Goal: Task Accomplishment & Management: Manage account settings

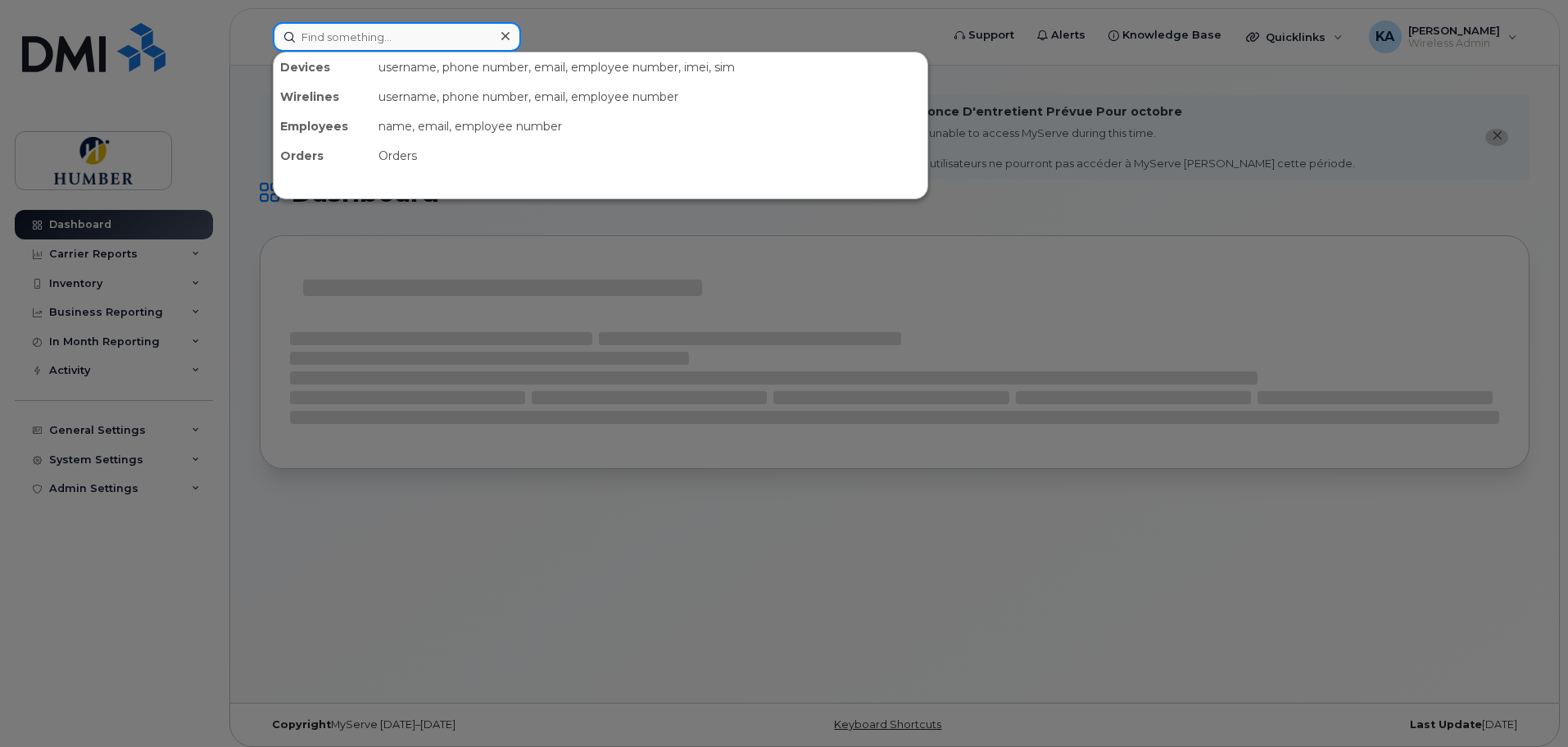
click at [403, 31] on input at bounding box center [397, 37] width 248 height 30
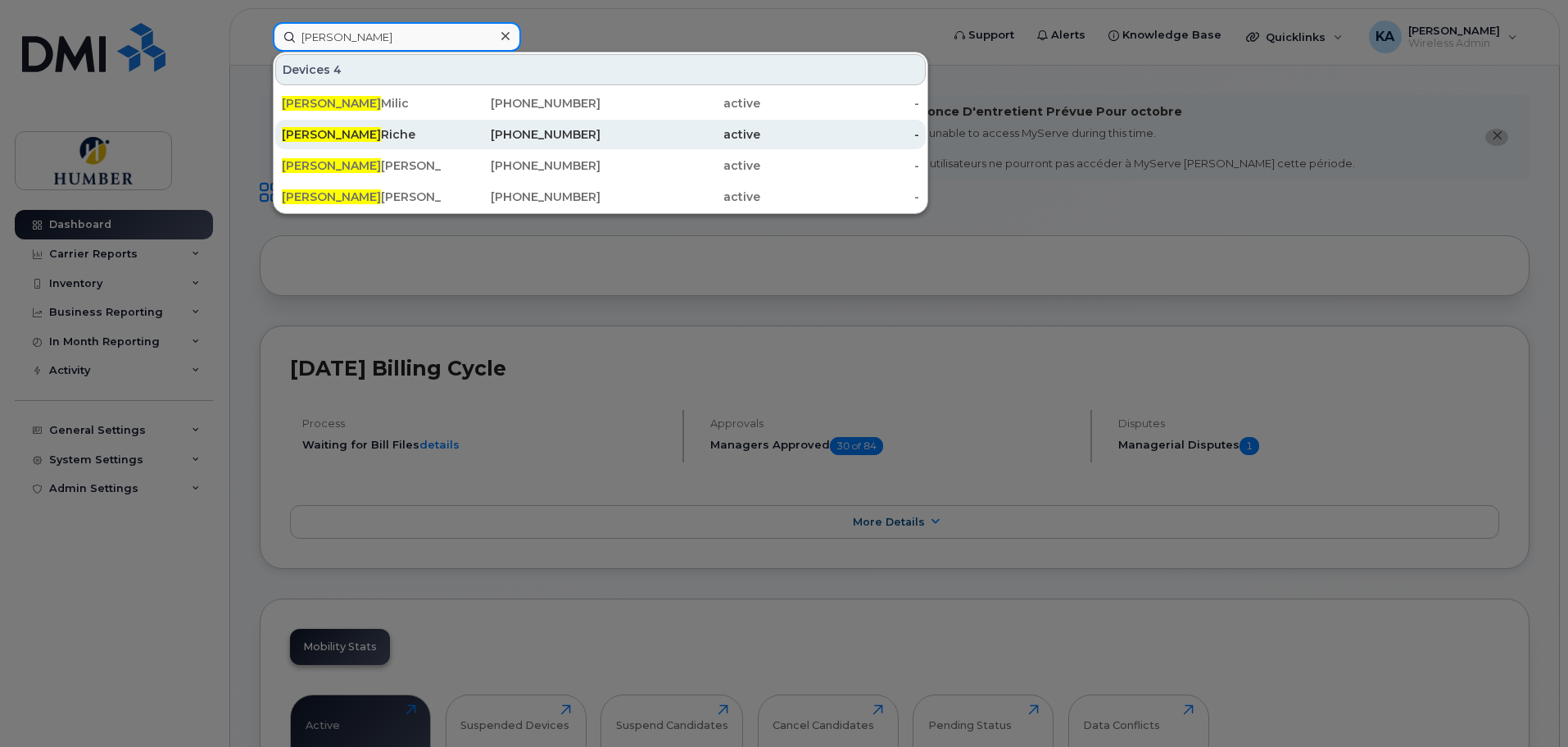
type input "emily"
click at [368, 140] on div "Emily Riche" at bounding box center [362, 134] width 160 height 16
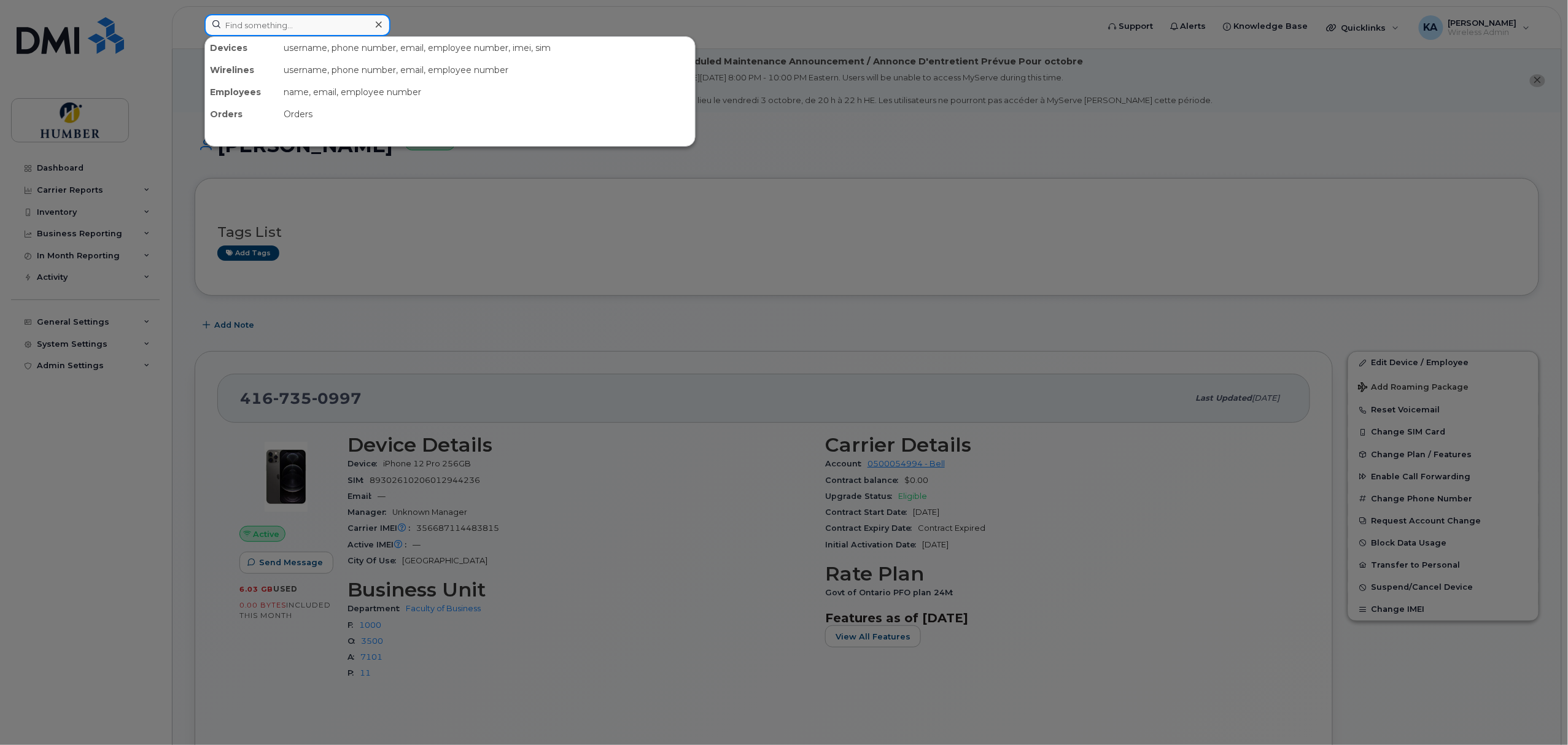
click at [280, 17] on input at bounding box center [298, 25] width 186 height 22
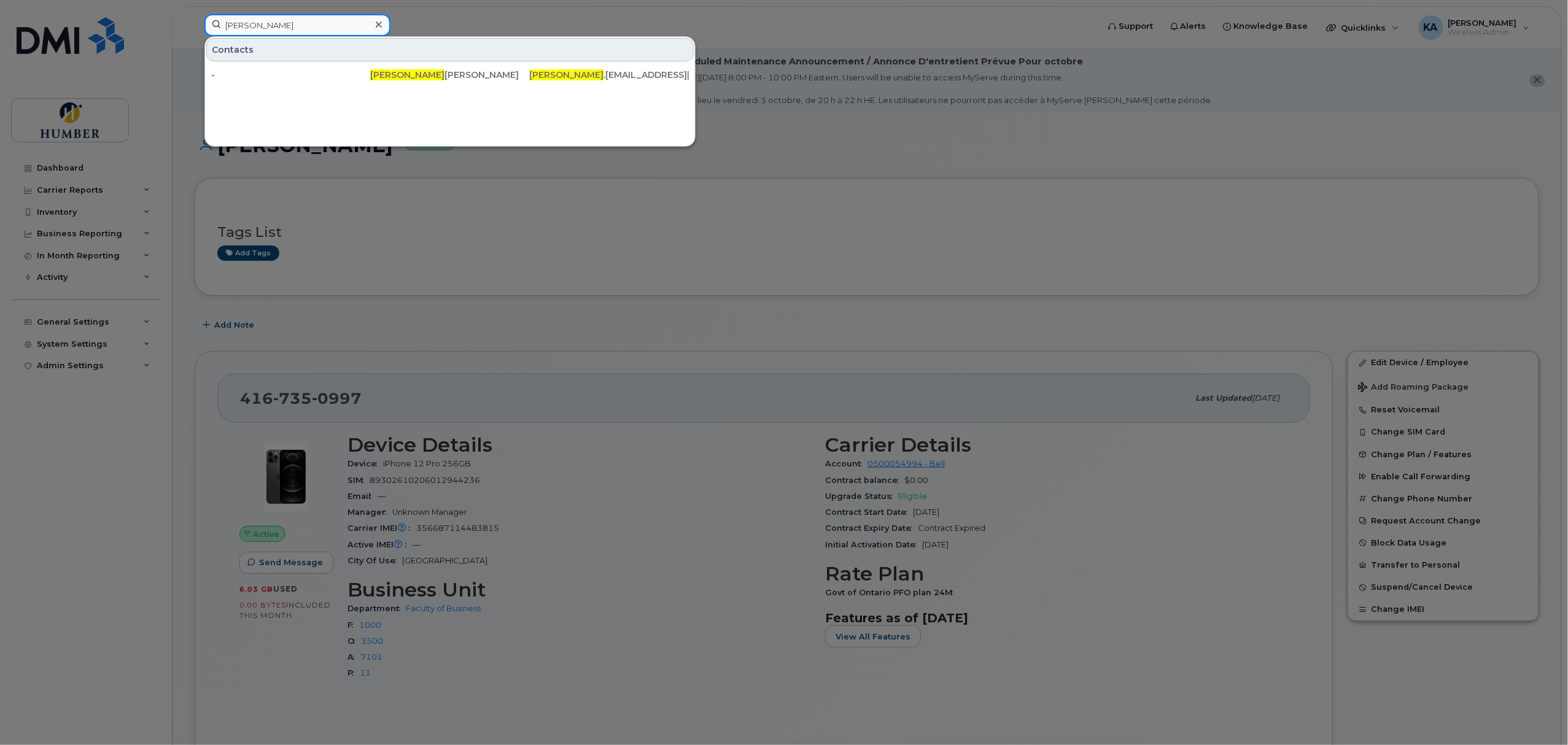
type input "joshua"
click at [379, 23] on icon at bounding box center [379, 25] width 6 height 10
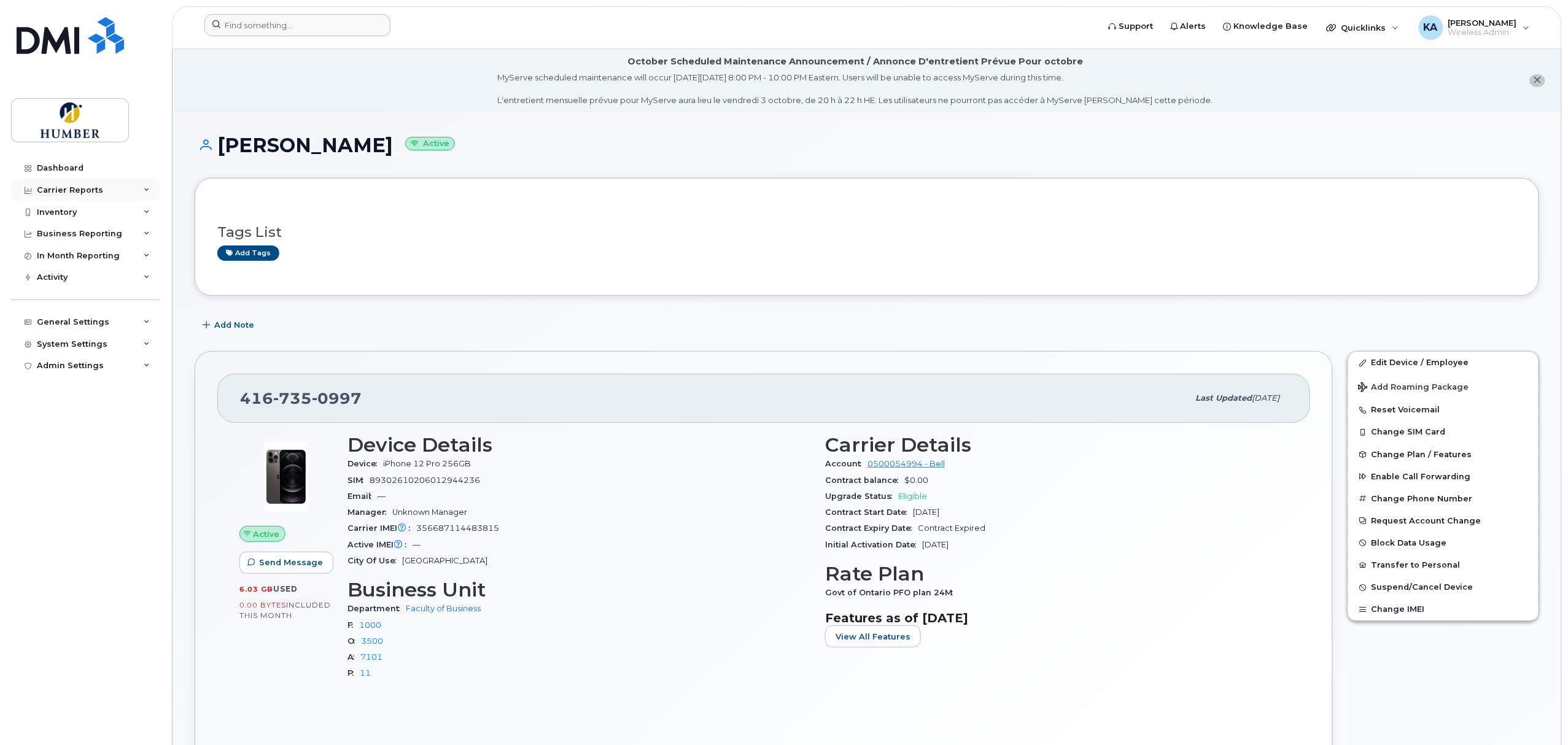
click at [62, 182] on div "Carrier Reports" at bounding box center [85, 190] width 148 height 22
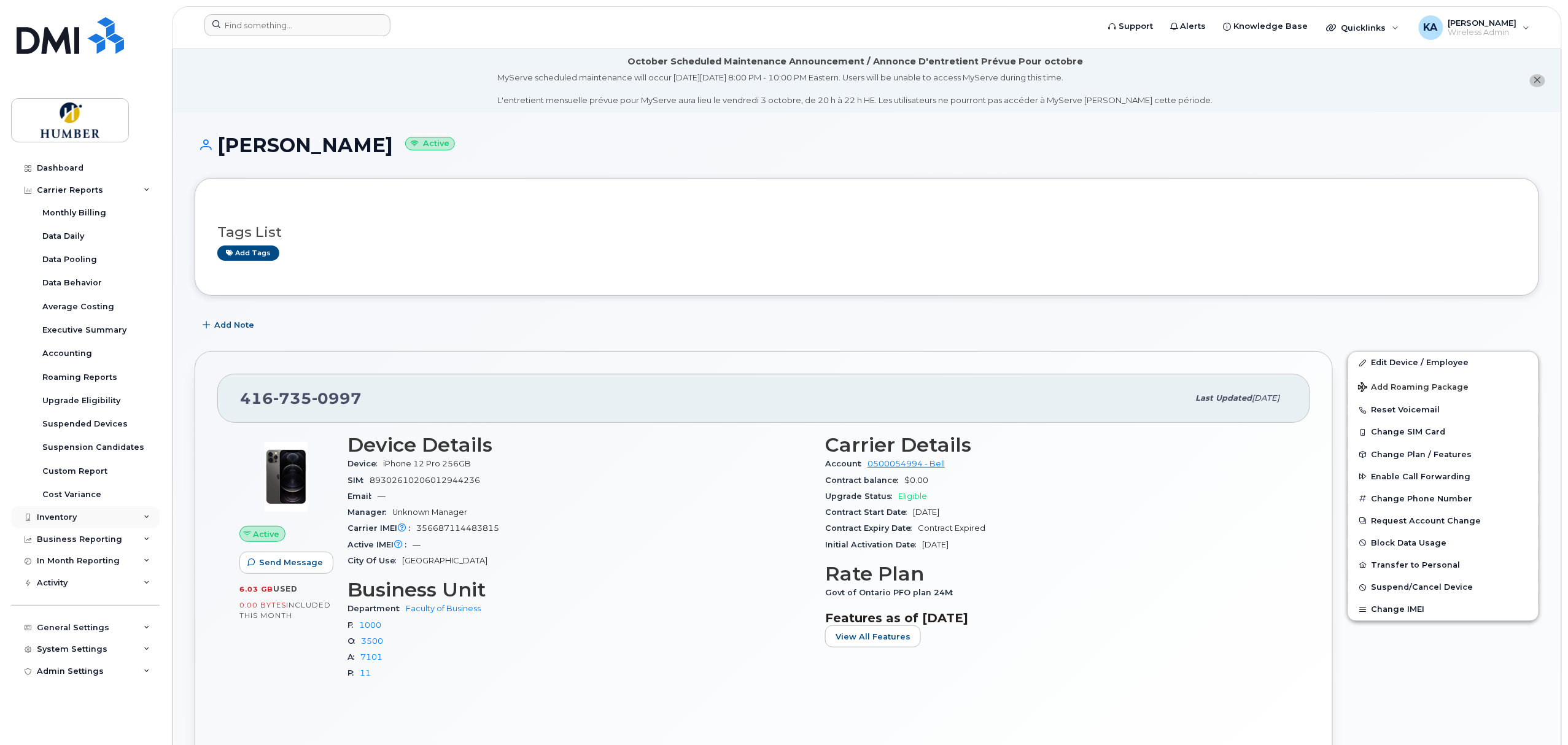
click at [52, 513] on div "Inventory" at bounding box center [57, 517] width 40 height 10
click at [86, 541] on div "Mobility Devices" at bounding box center [77, 540] width 70 height 11
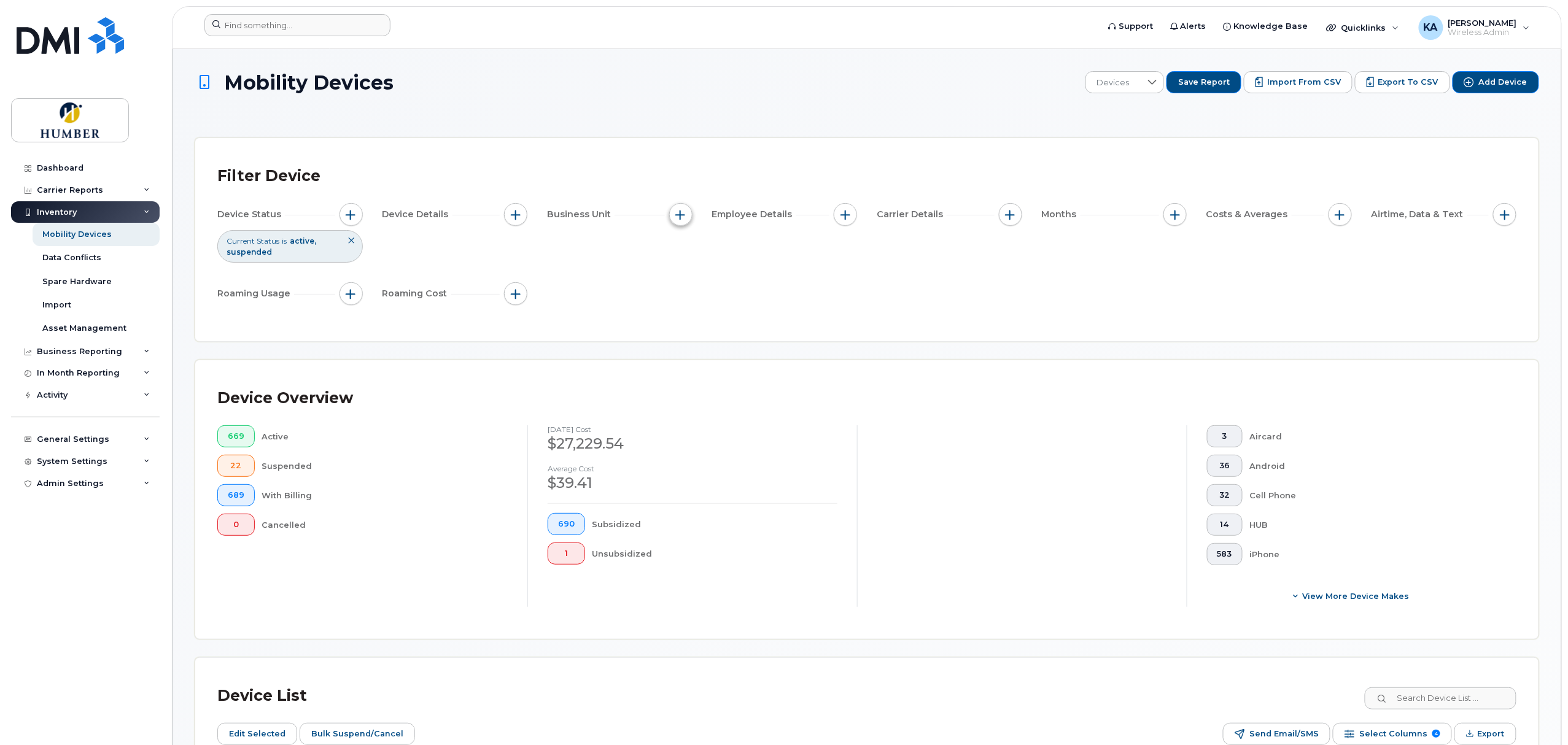
click at [680, 214] on span "button" at bounding box center [681, 215] width 10 height 10
click at [680, 270] on input "Department" at bounding box center [684, 271] width 10 height 10
checkbox input "true"
click at [722, 324] on input "text" at bounding box center [762, 323] width 107 height 11
type input "international"
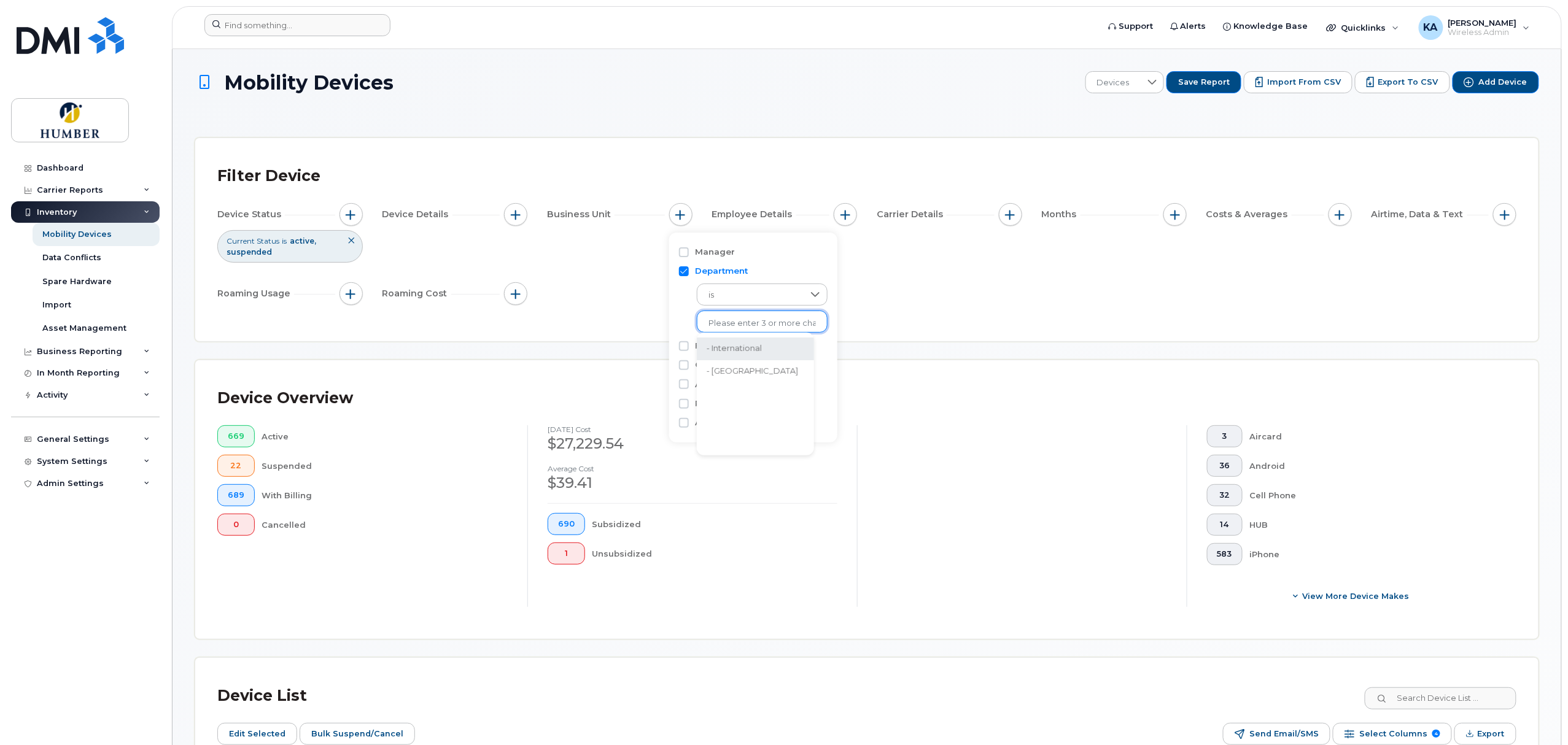
click at [729, 339] on li "- International" at bounding box center [755, 348] width 117 height 23
click at [1010, 285] on div "Device Status Current Status is active suspended Device Details Business Unit D…" at bounding box center [867, 256] width 1299 height 107
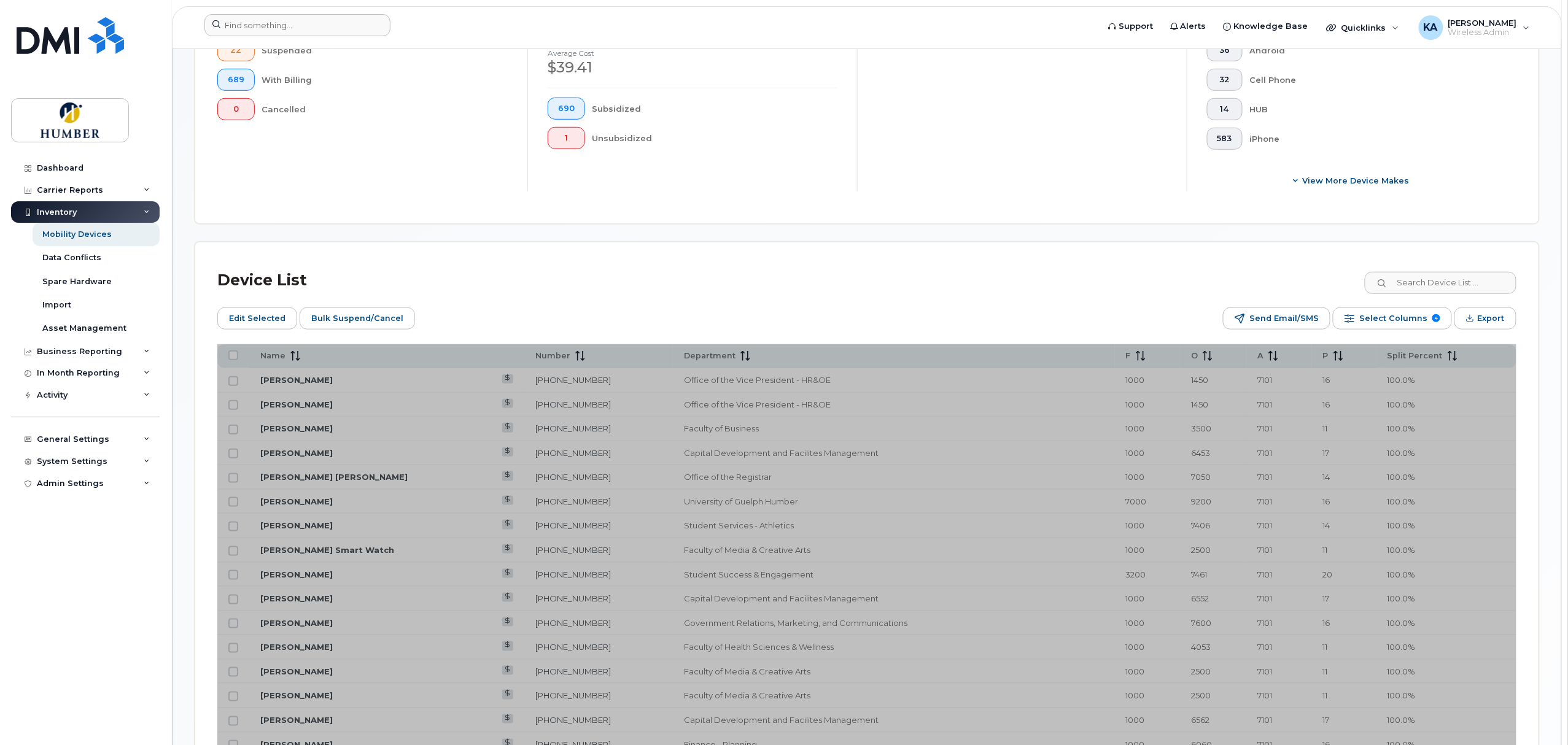
scroll to position [546, 0]
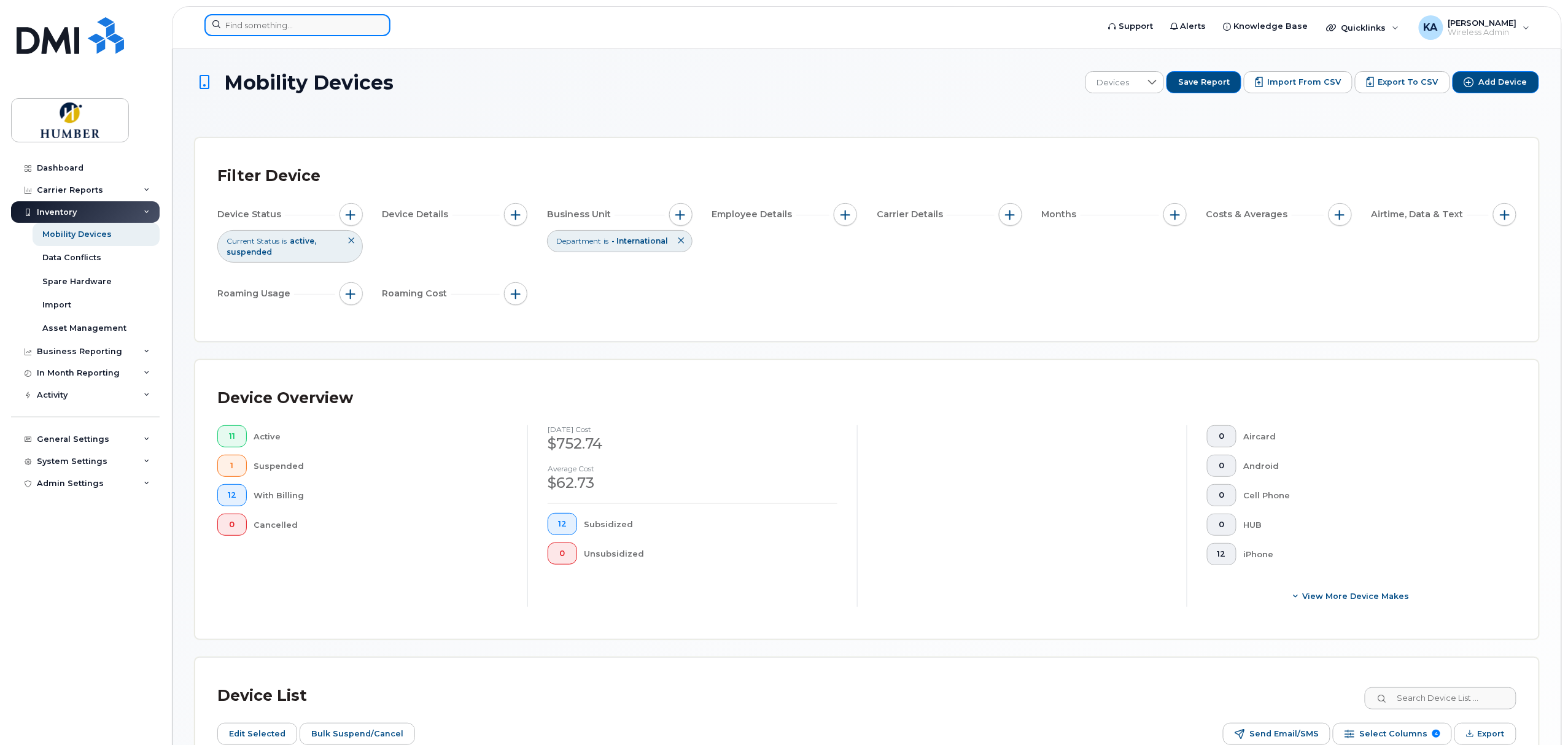
click at [310, 27] on input at bounding box center [298, 25] width 186 height 22
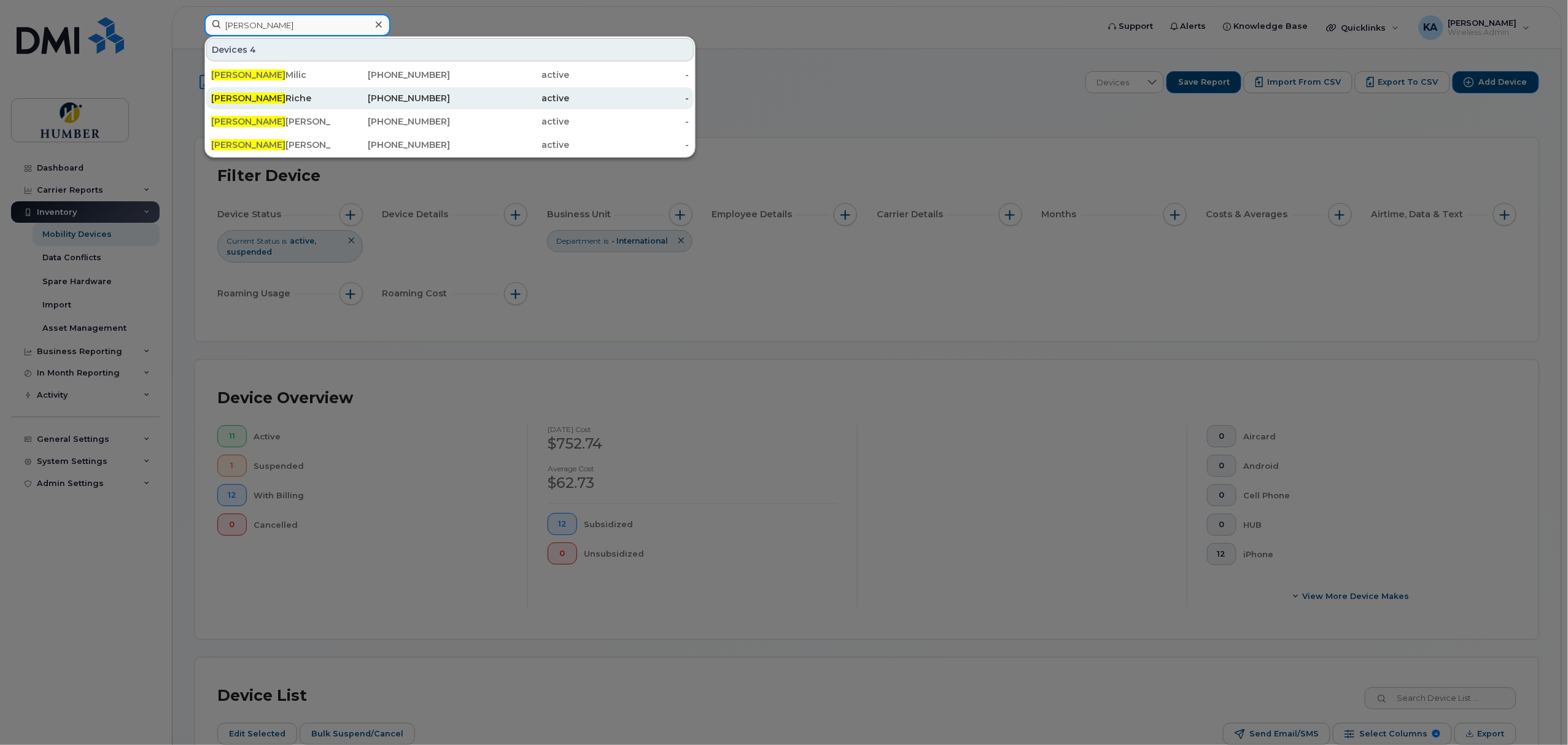
type input "emily"
click at [307, 98] on div "Emily Riche" at bounding box center [271, 98] width 120 height 12
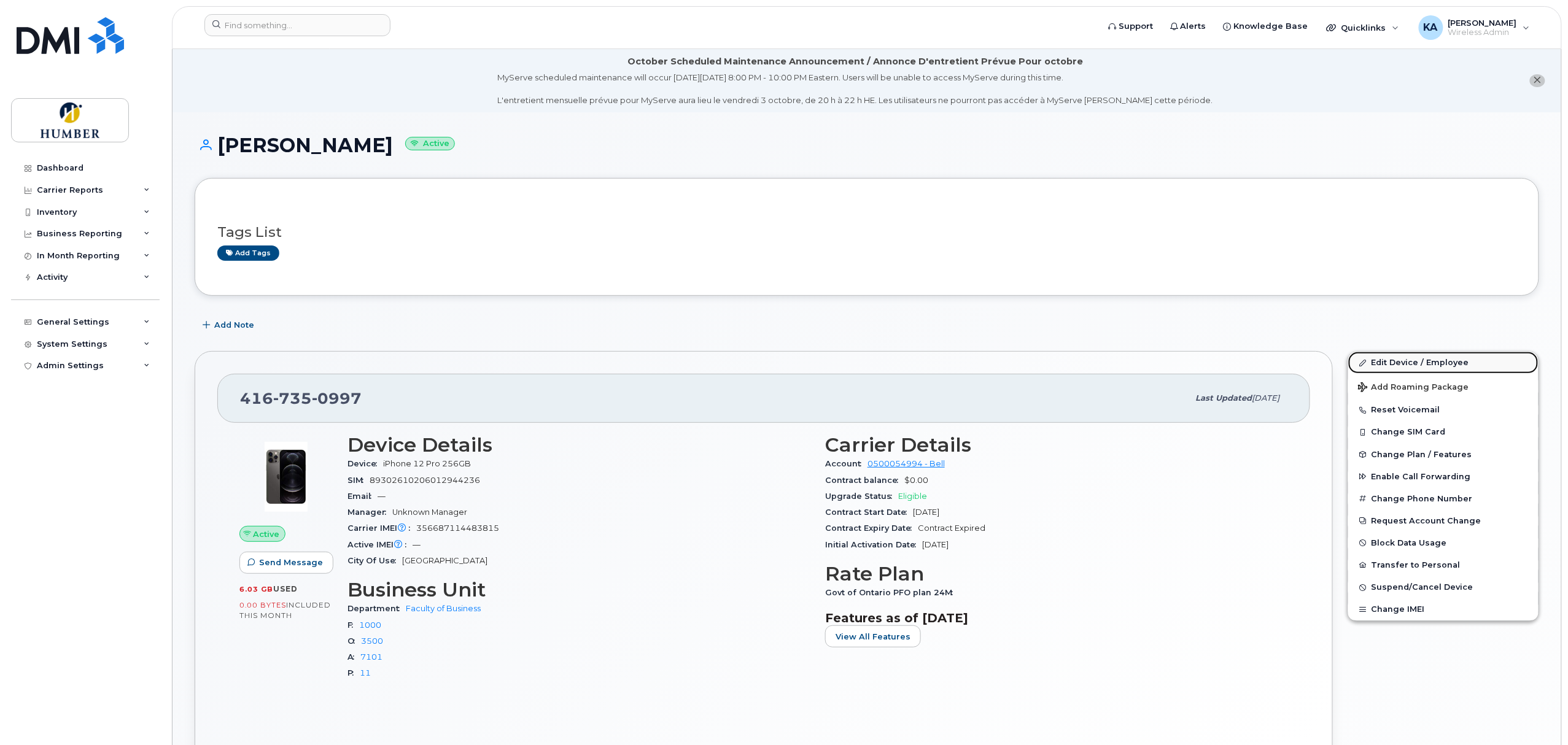
click at [1401, 366] on link "Edit Device / Employee" at bounding box center [1443, 363] width 190 height 22
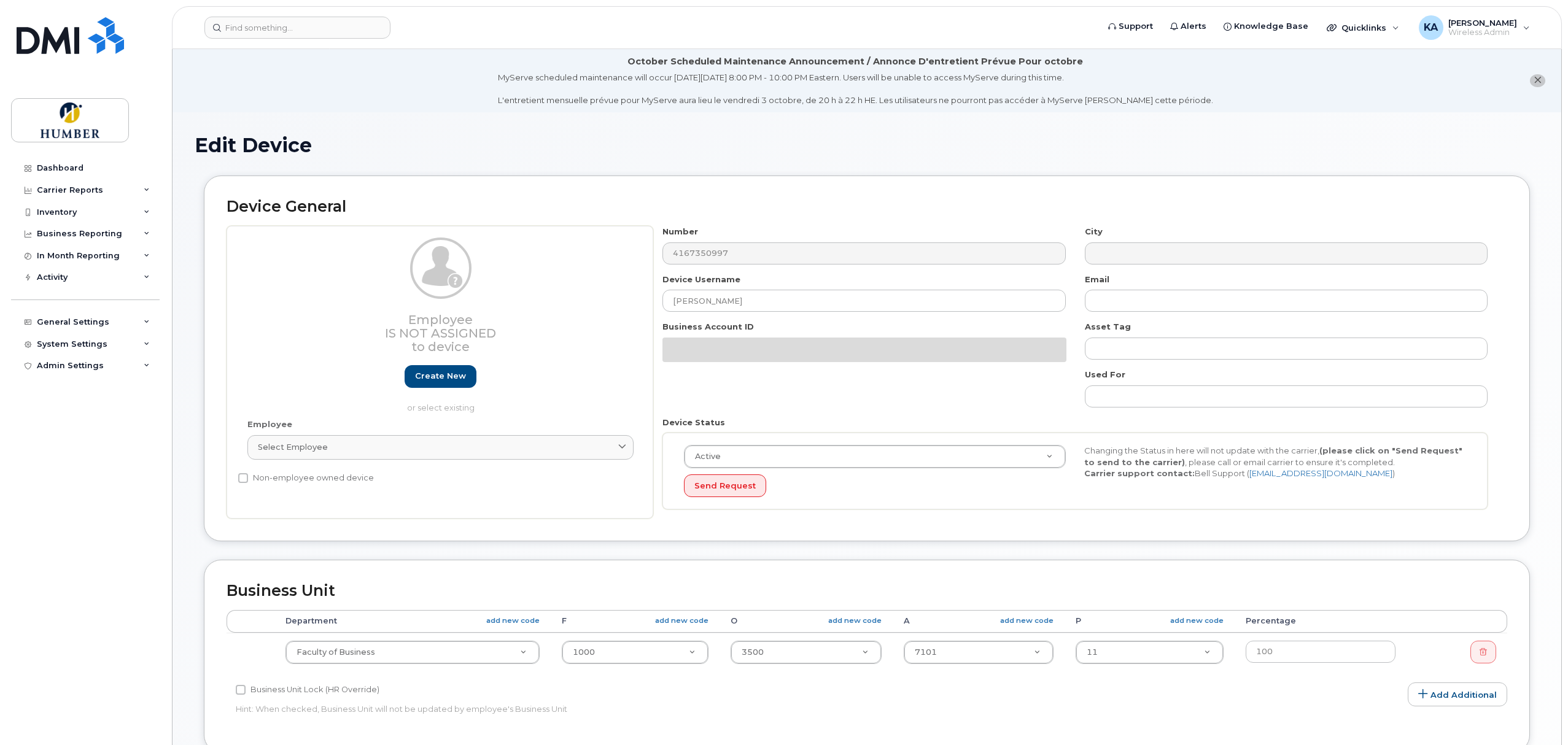
select select "5824760"
select select "5824989"
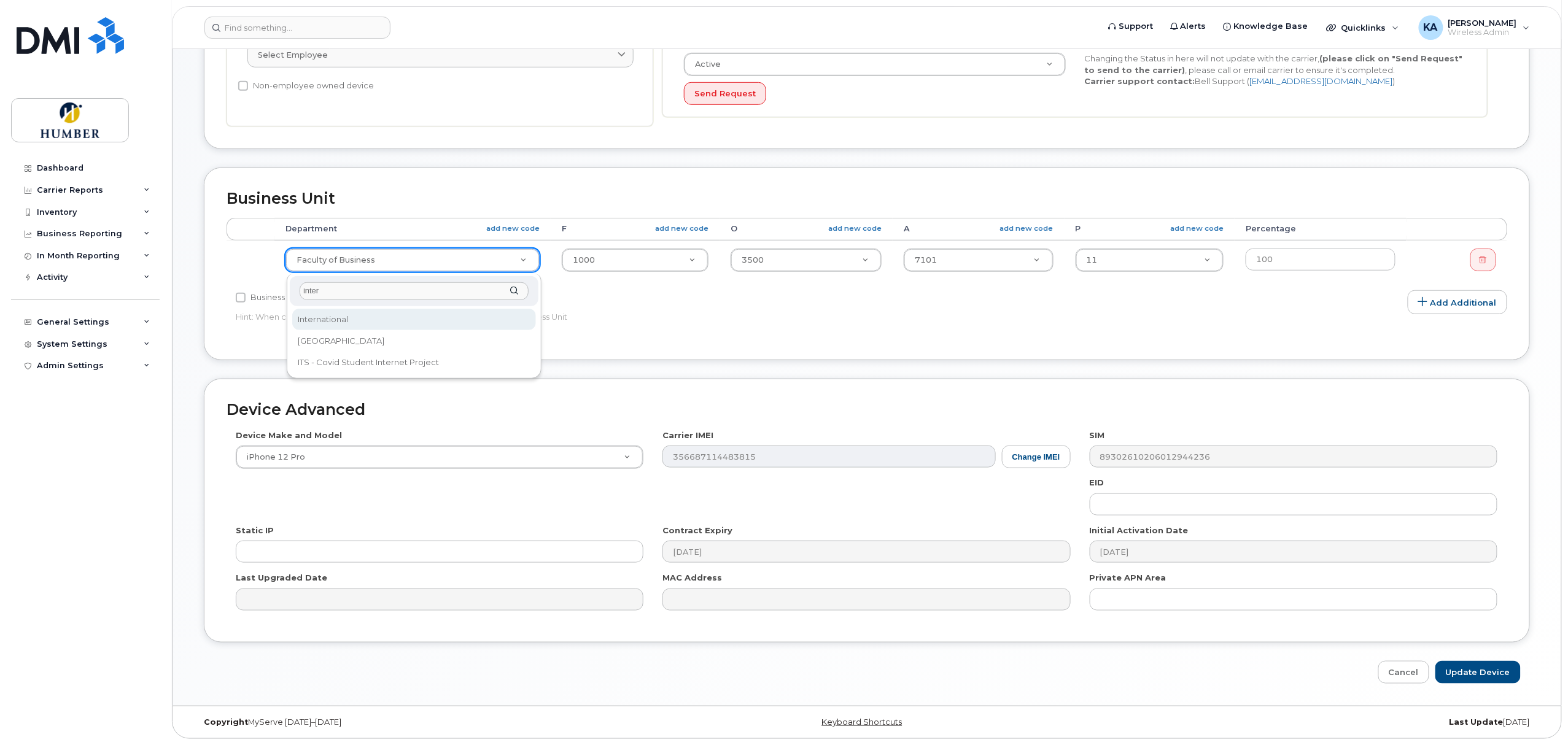
type input "inter"
select select "5824768"
type input "4"
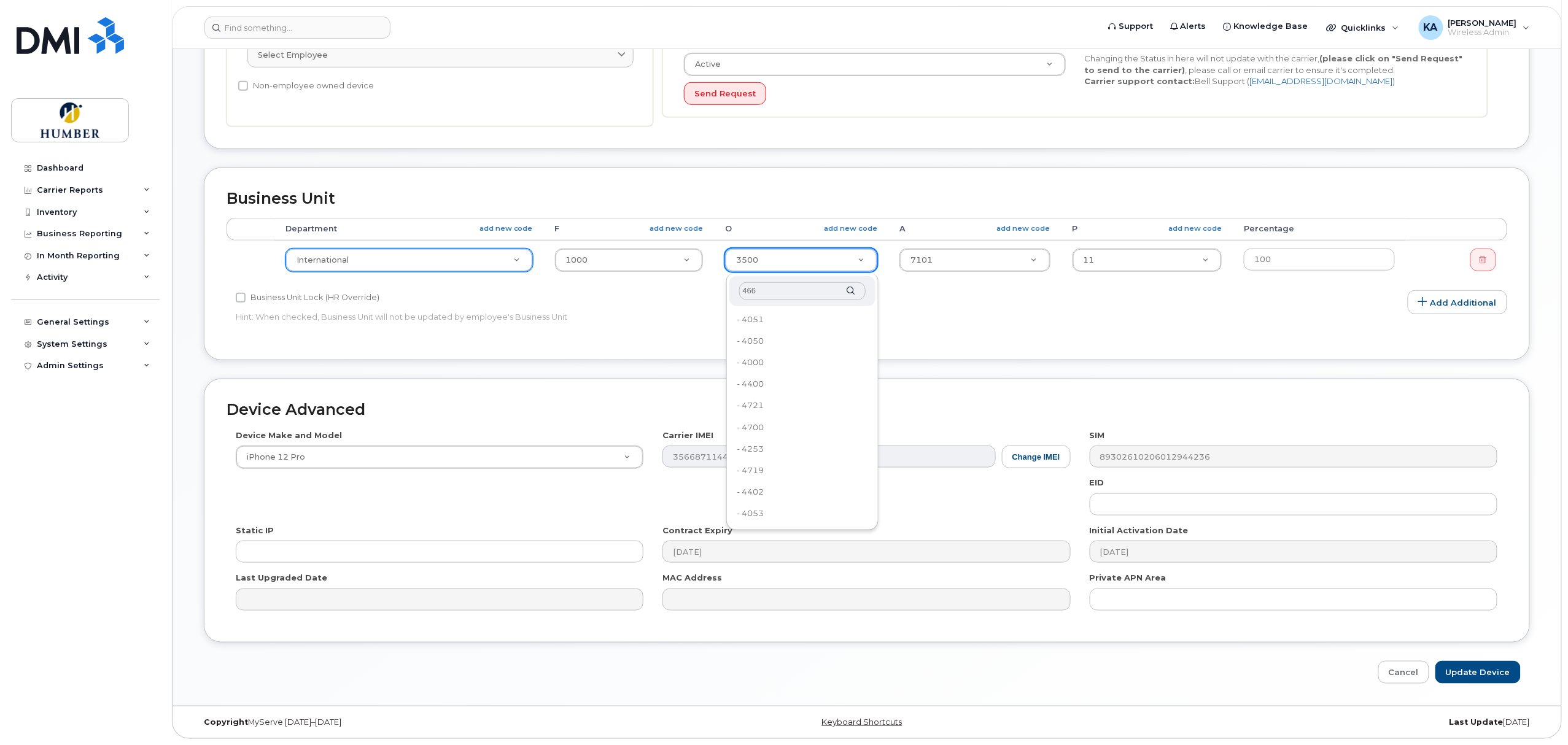
type input "4660"
type input "5824913"
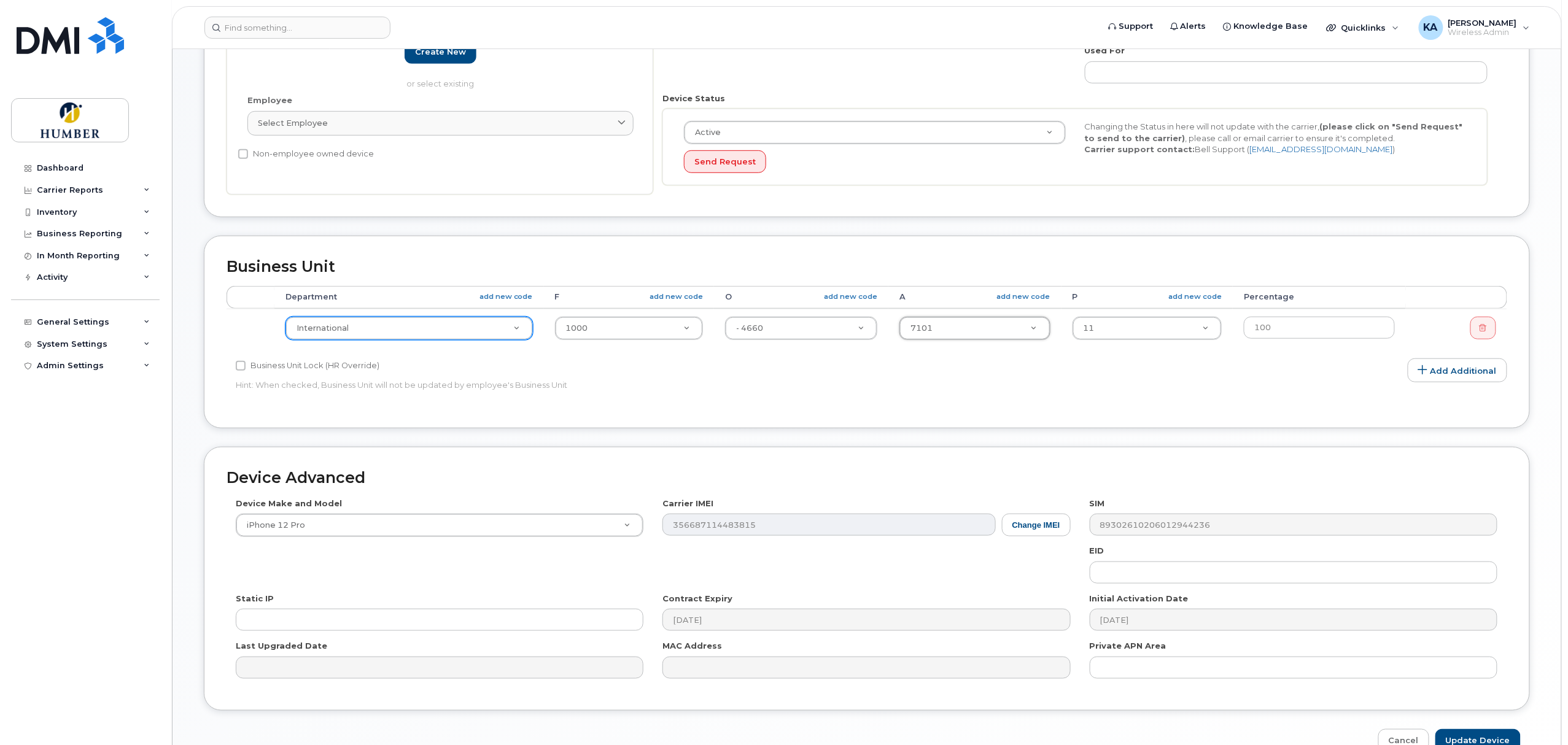
scroll to position [396, 0]
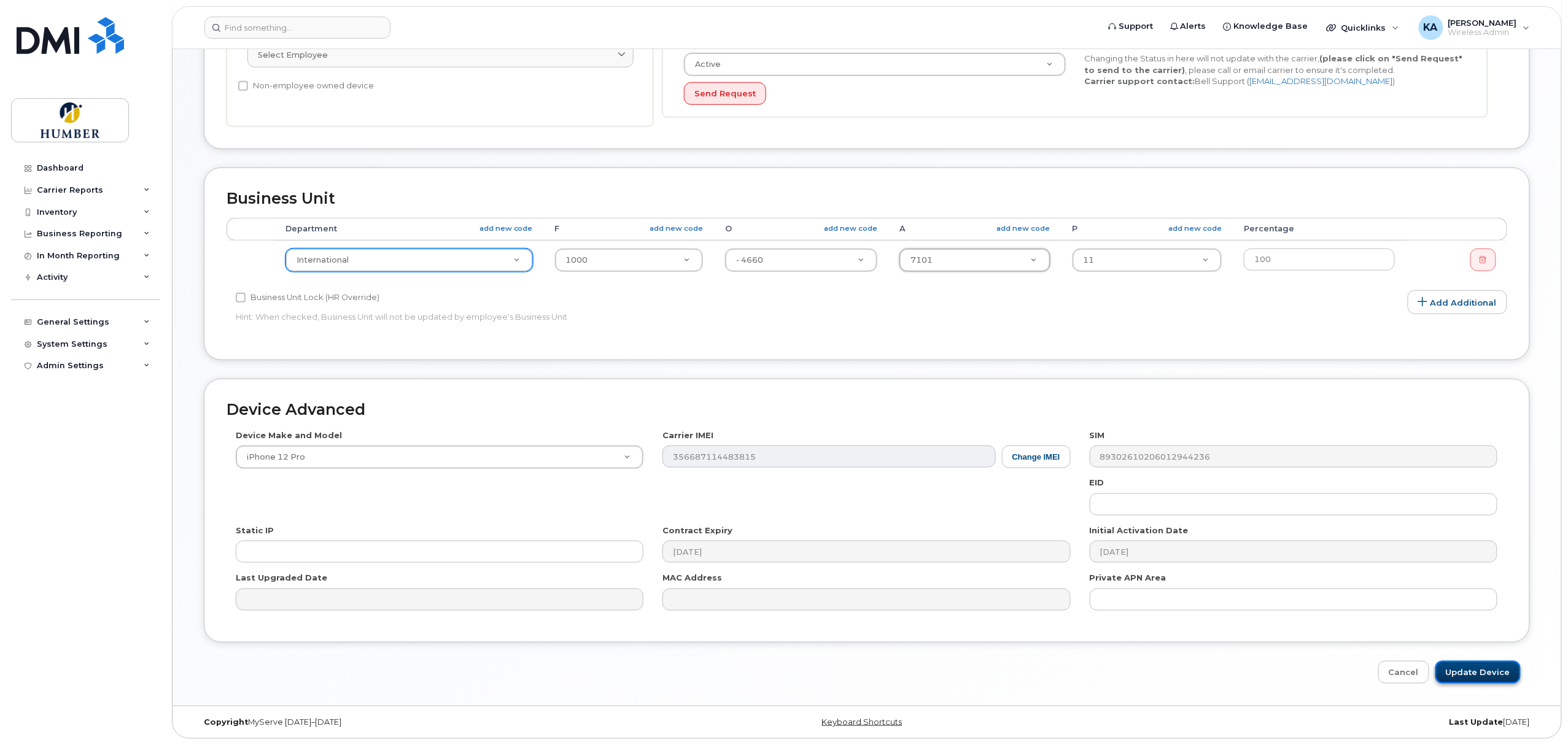
click at [1483, 670] on input "Update Device" at bounding box center [1477, 672] width 85 height 23
type input "Saving..."
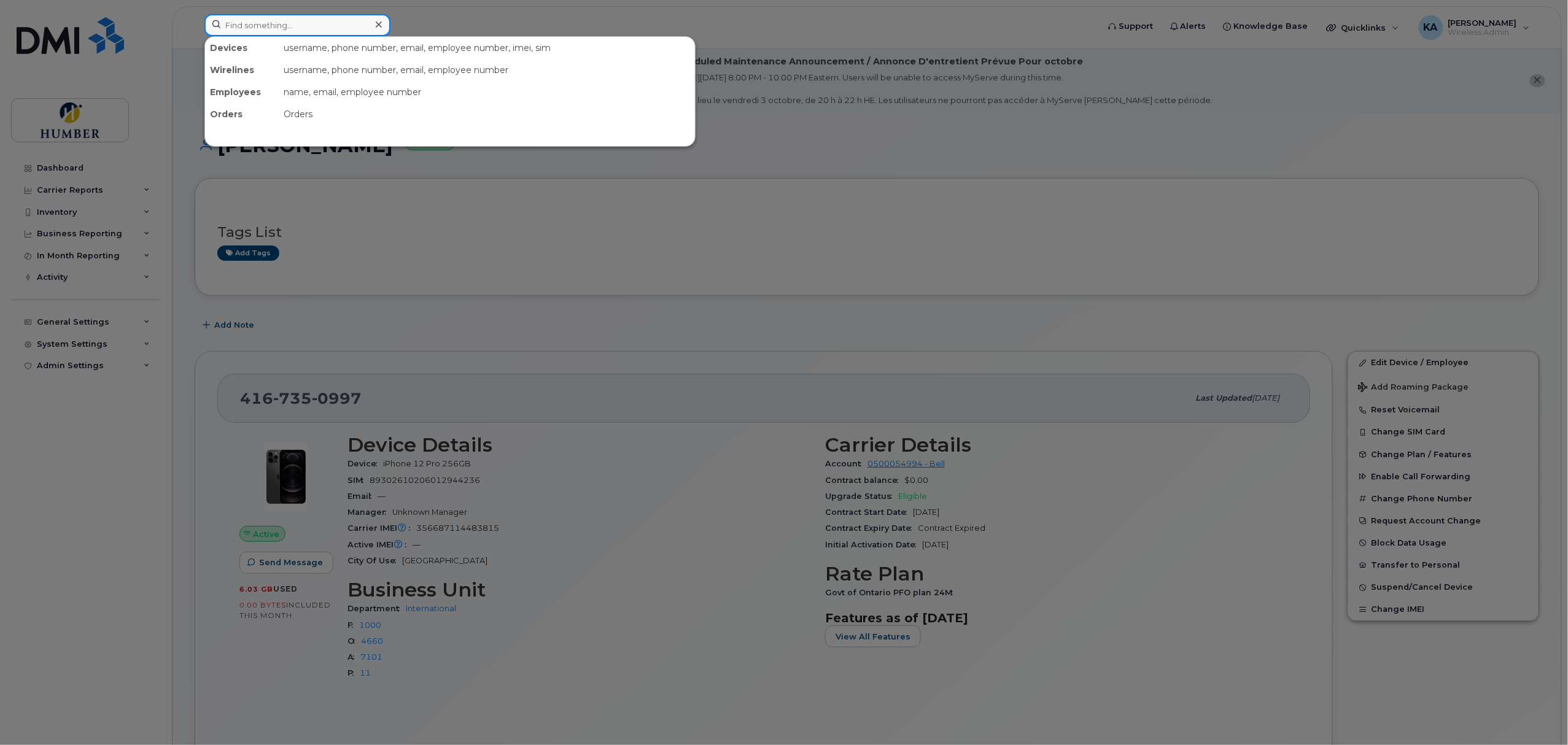
click at [260, 20] on input at bounding box center [298, 25] width 186 height 22
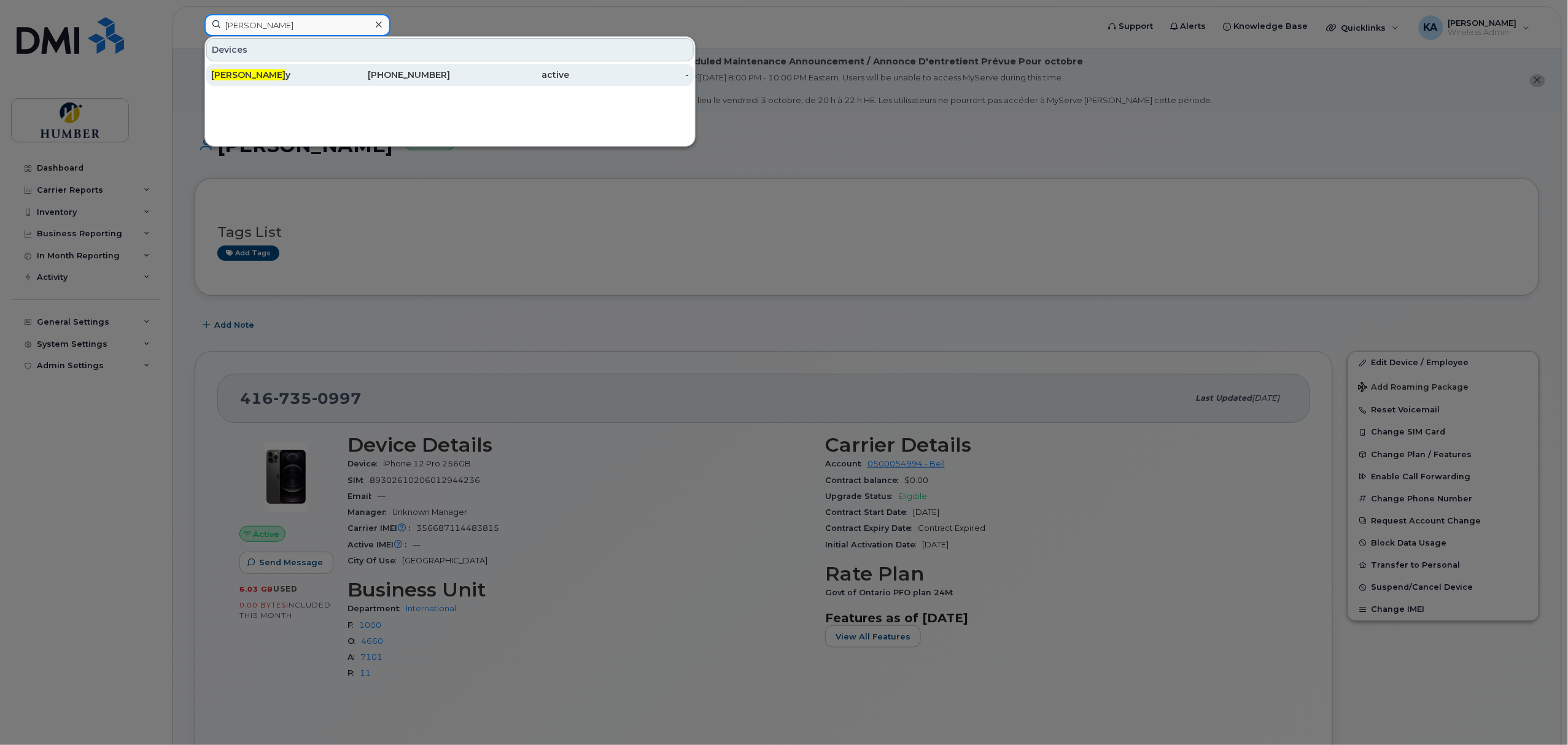
type input "[PERSON_NAME]"
click at [258, 76] on span "[PERSON_NAME]" at bounding box center [248, 75] width 75 height 11
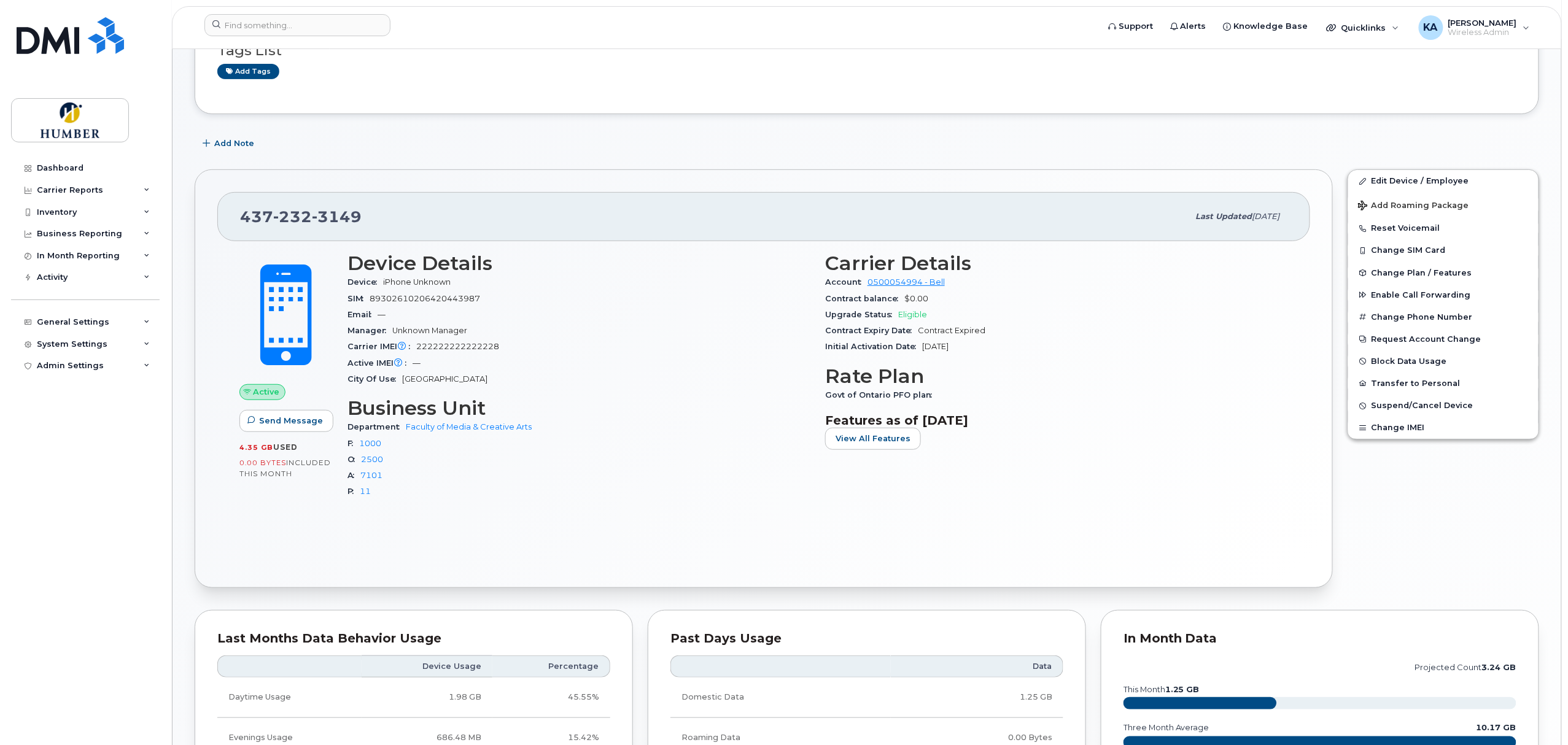
scroll to position [219, 0]
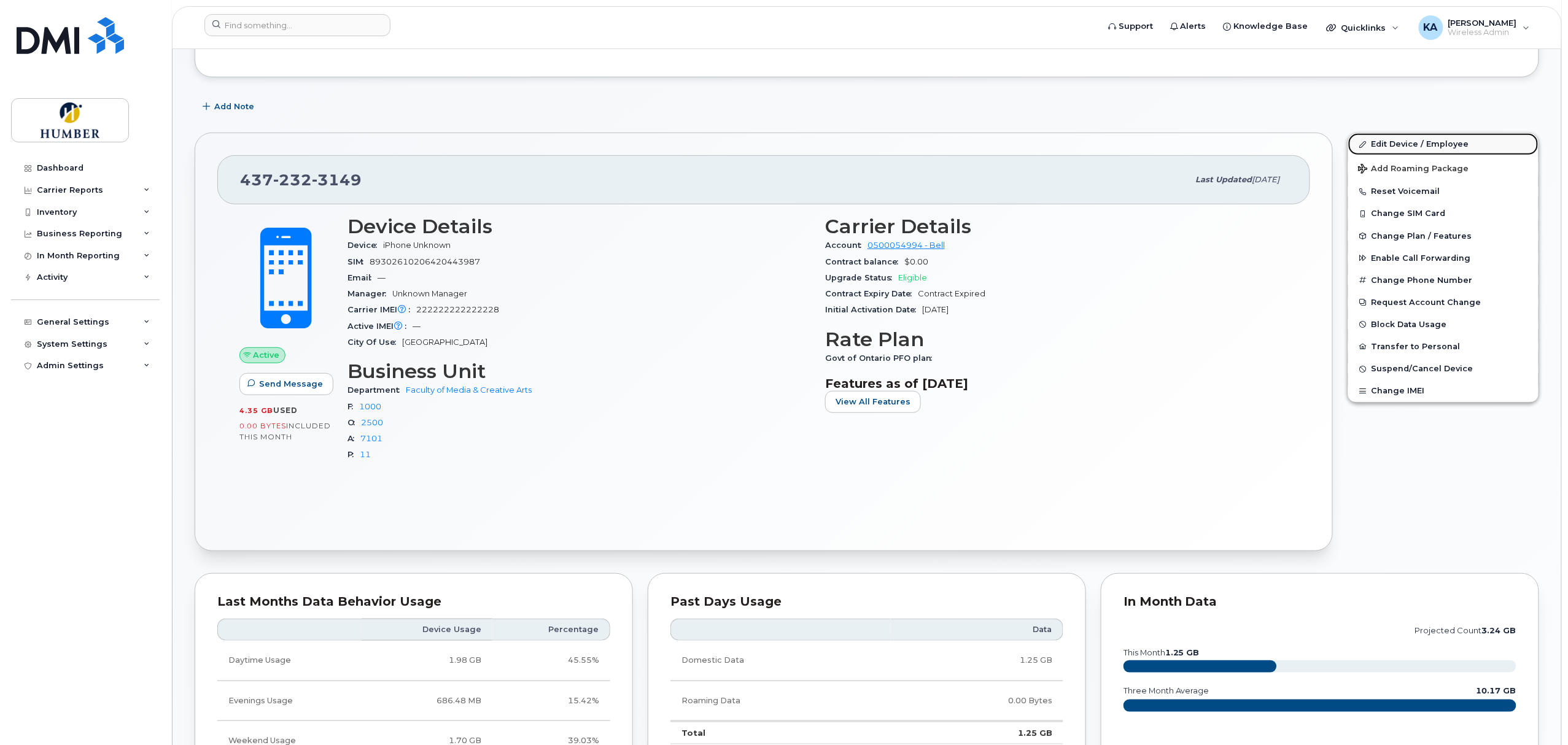
click at [1376, 145] on link "Edit Device / Employee" at bounding box center [1443, 144] width 190 height 22
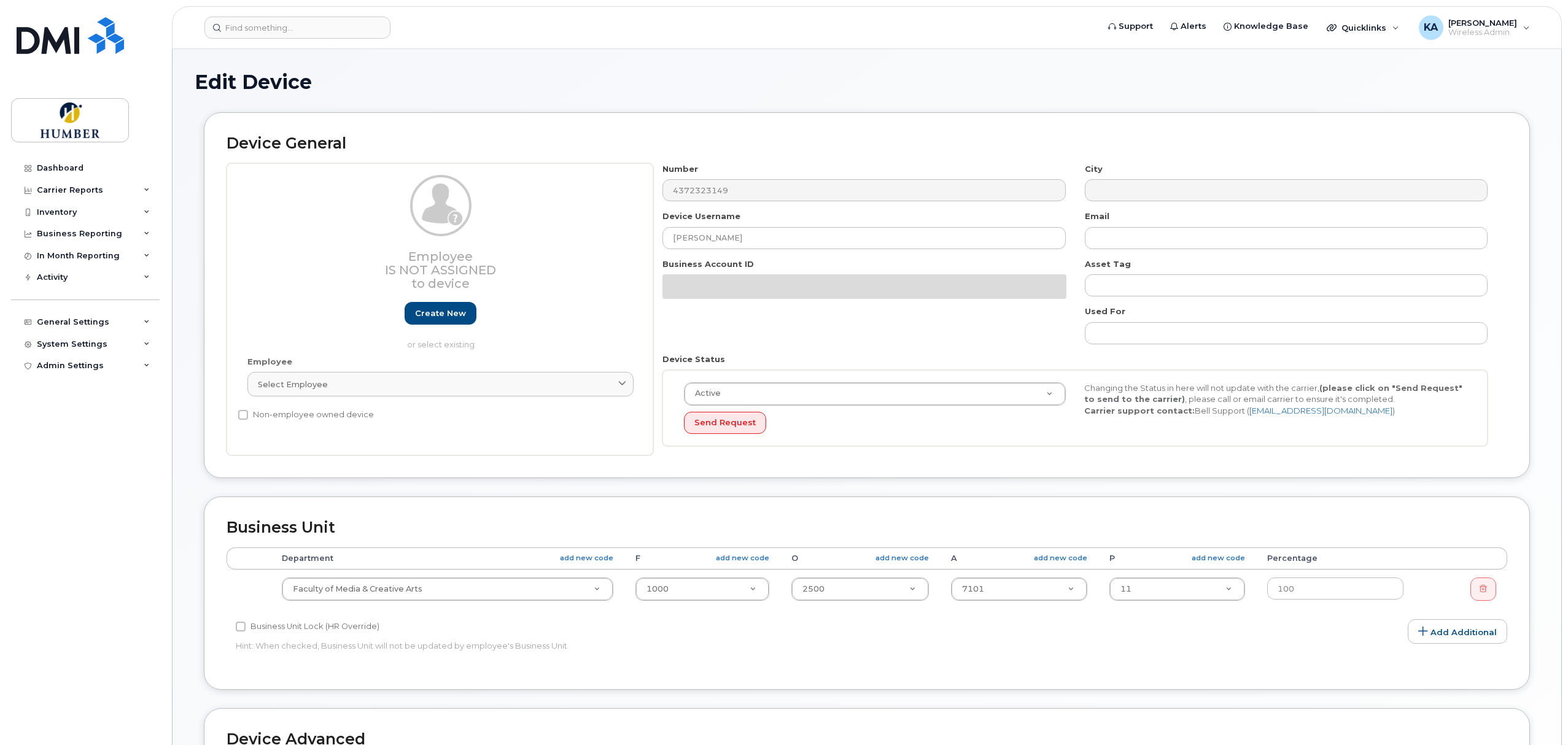
select select "5824763"
select select "5824989"
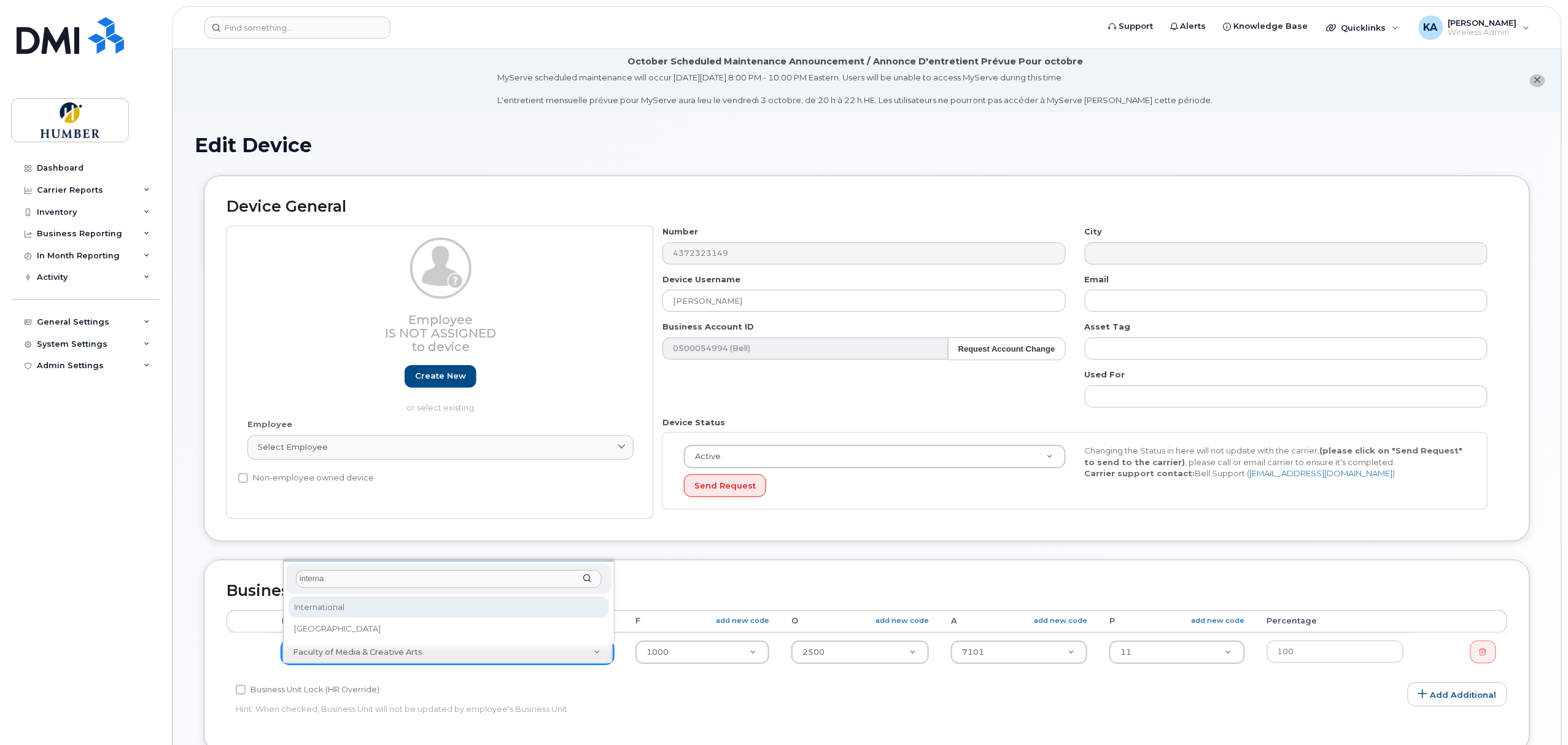
type input "interna"
select select "5824768"
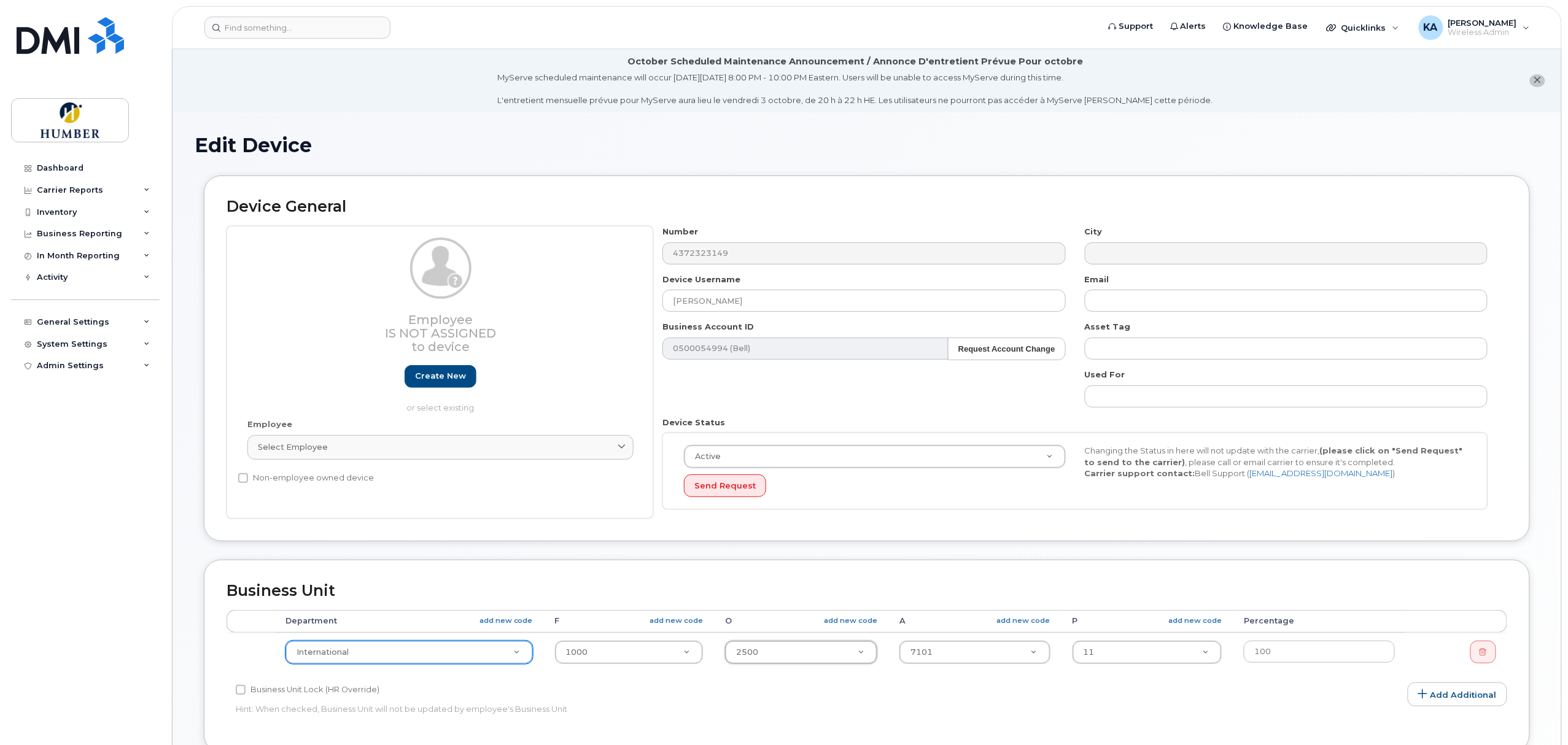
type input "4"
type input "4660"
type input "5824913"
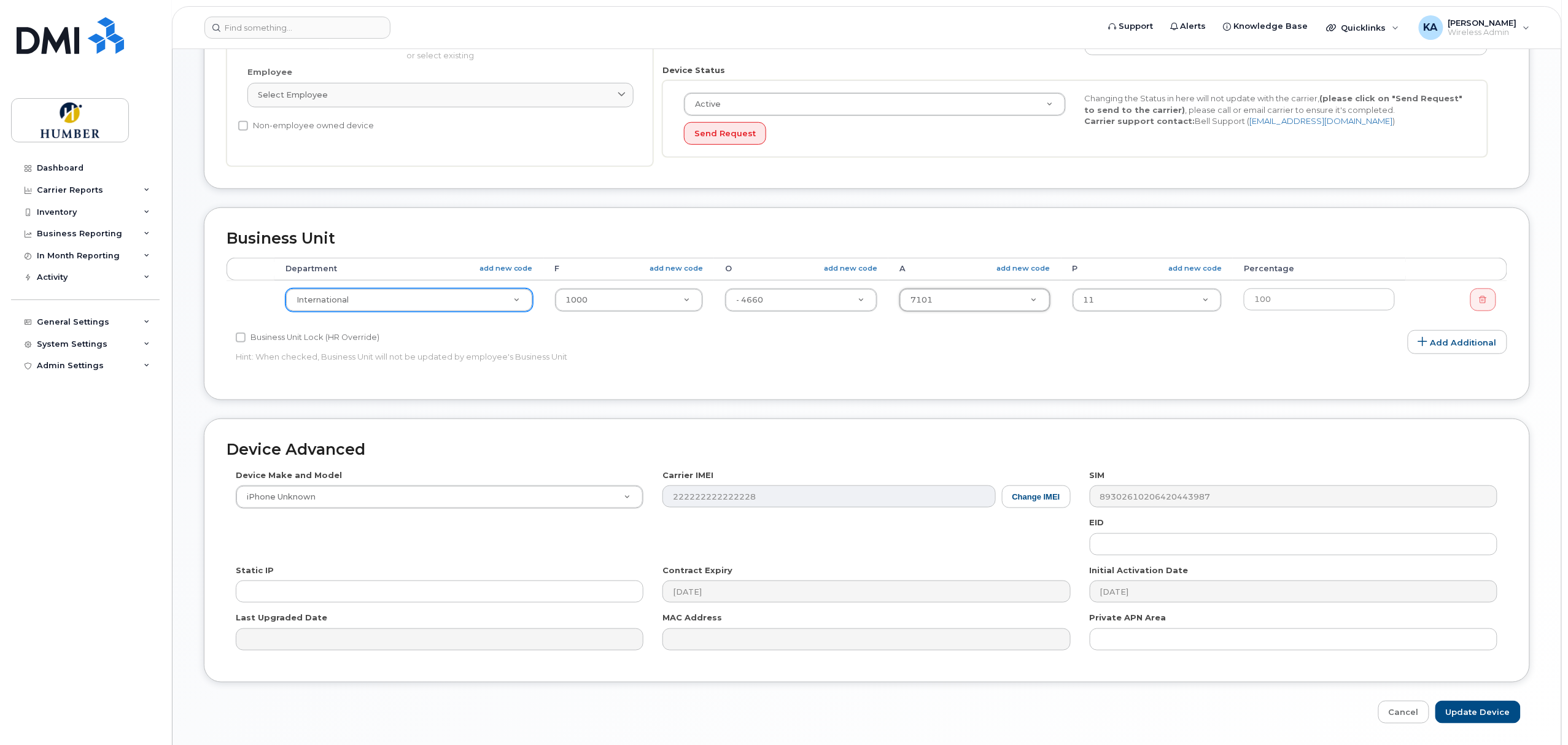
scroll to position [396, 0]
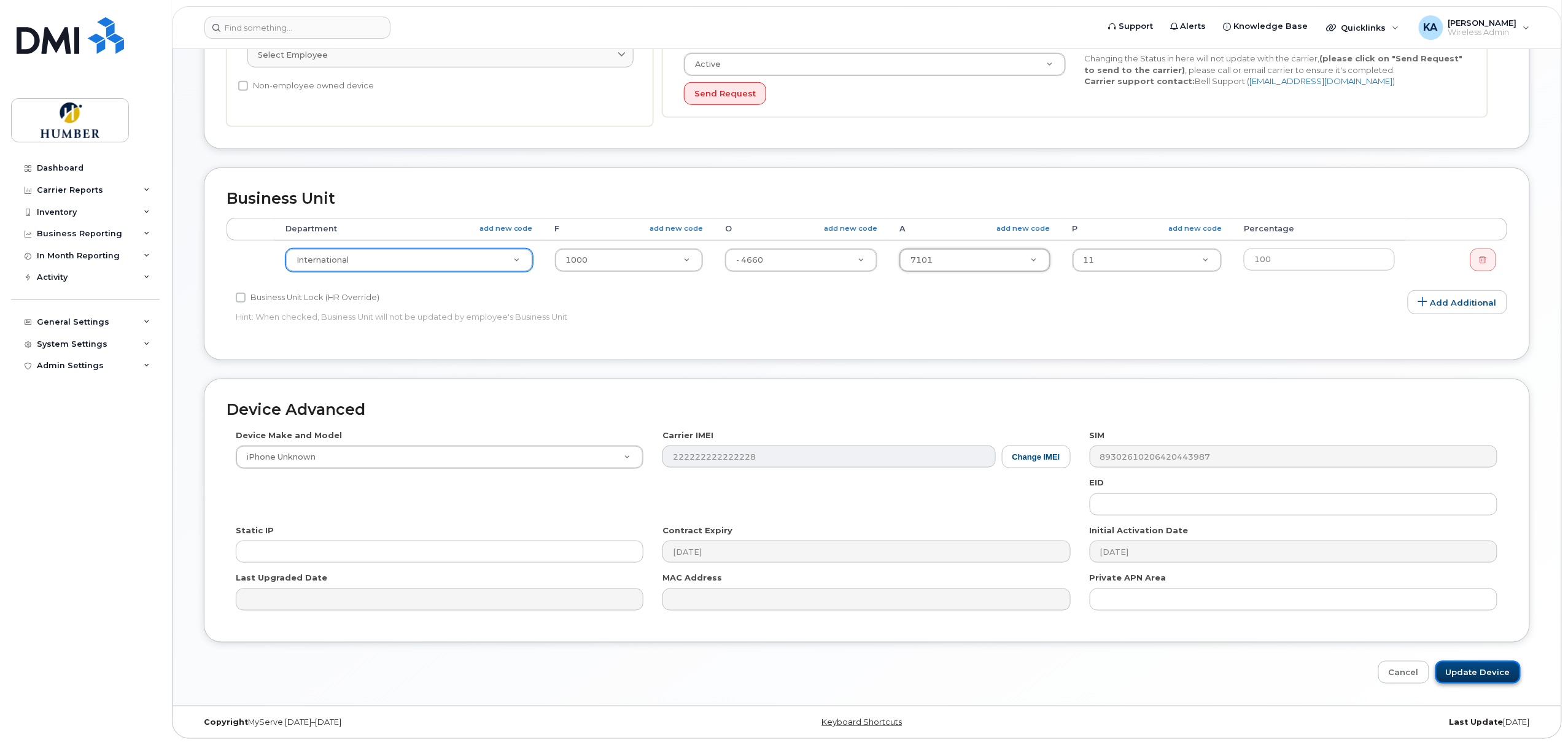
click at [1476, 669] on input "Update Device" at bounding box center [1477, 672] width 85 height 23
type input "Saving..."
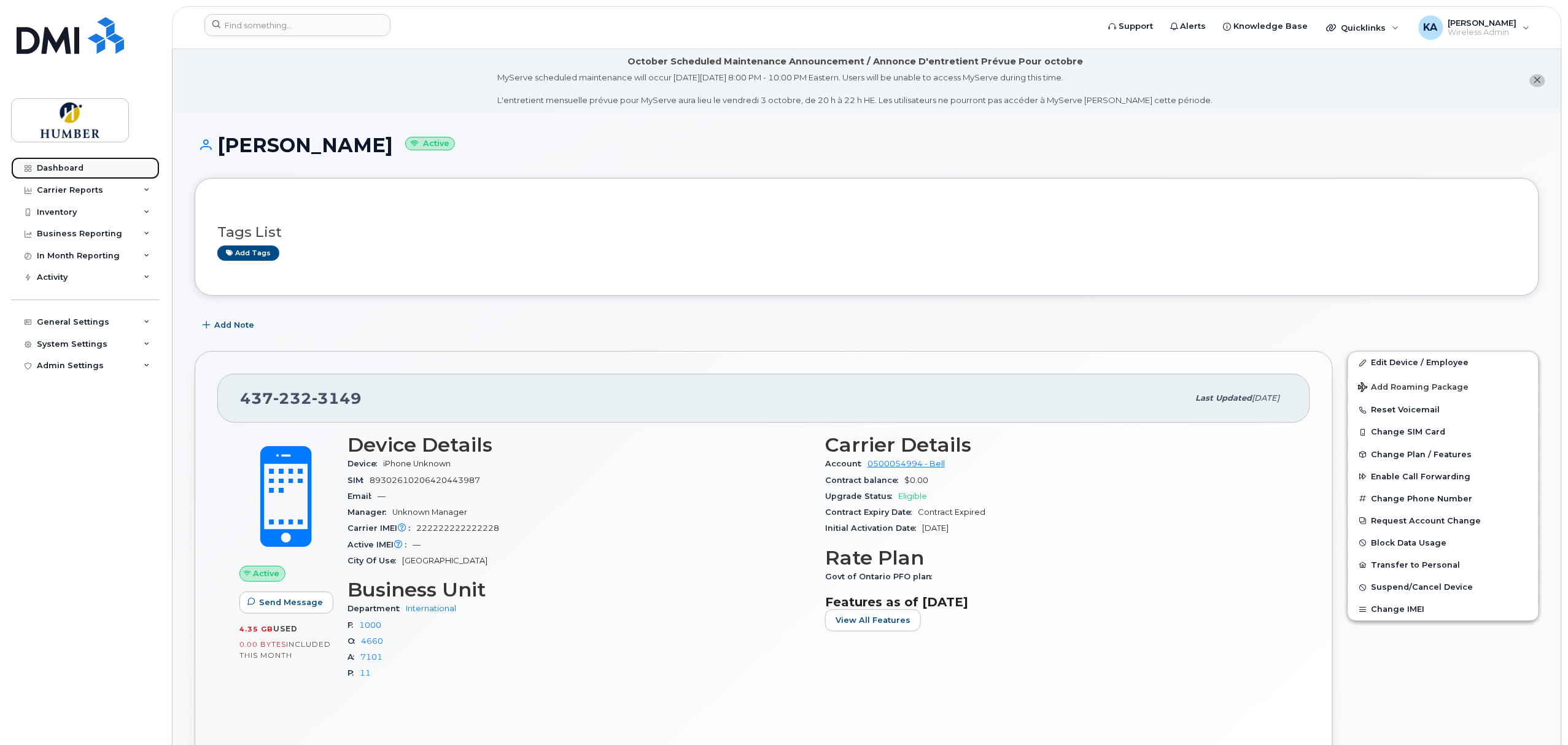
click at [43, 171] on div "Dashboard" at bounding box center [60, 168] width 47 height 10
